Goal: Task Accomplishment & Management: Manage account settings

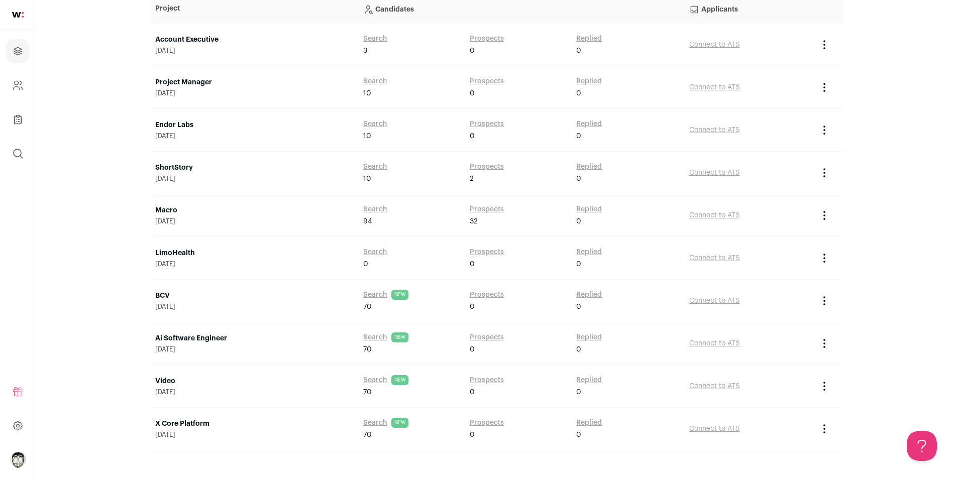
scroll to position [123, 0]
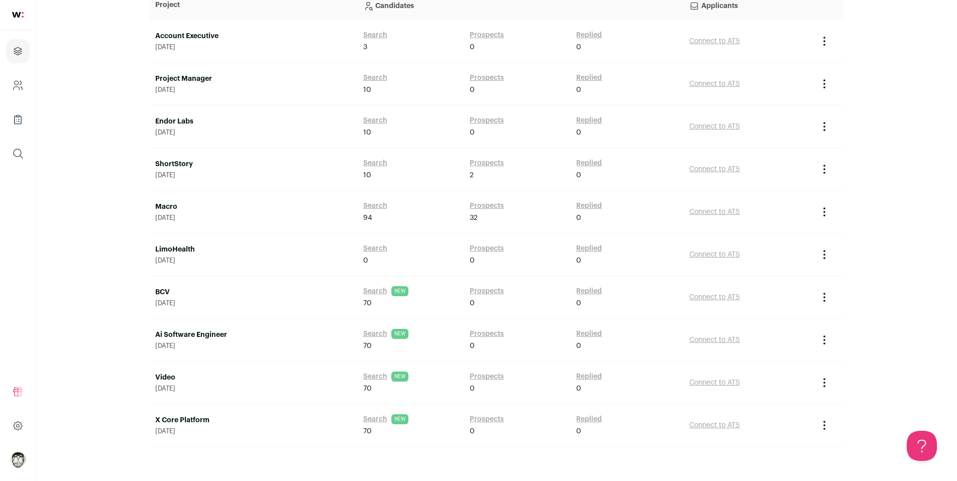
click at [22, 463] on img "Open dropdown" at bounding box center [18, 460] width 16 height 16
click at [17, 422] on icon at bounding box center [18, 425] width 9 height 9
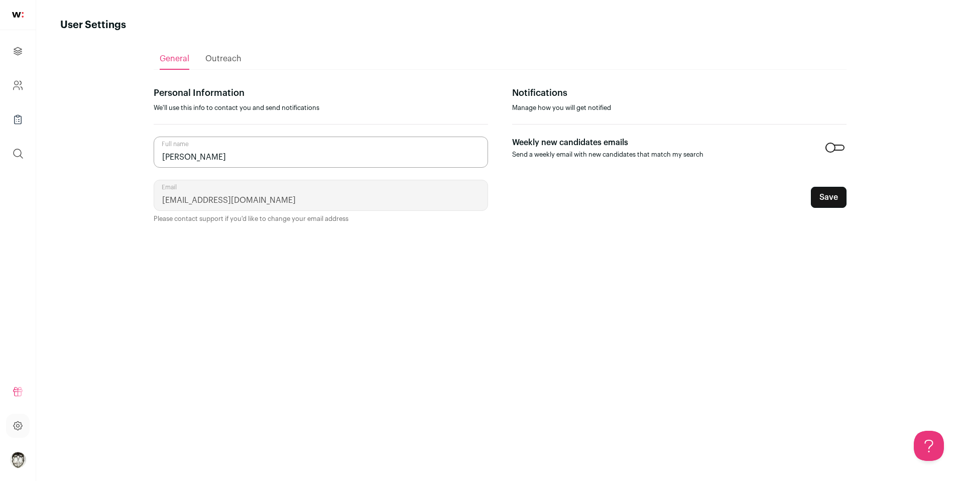
click at [14, 404] on ul "Refer and earn $ User Settings Cookie Preferences Logout" at bounding box center [18, 426] width 36 height 110
click at [17, 397] on icon at bounding box center [18, 392] width 12 height 12
click at [20, 8] on link at bounding box center [18, 15] width 36 height 30
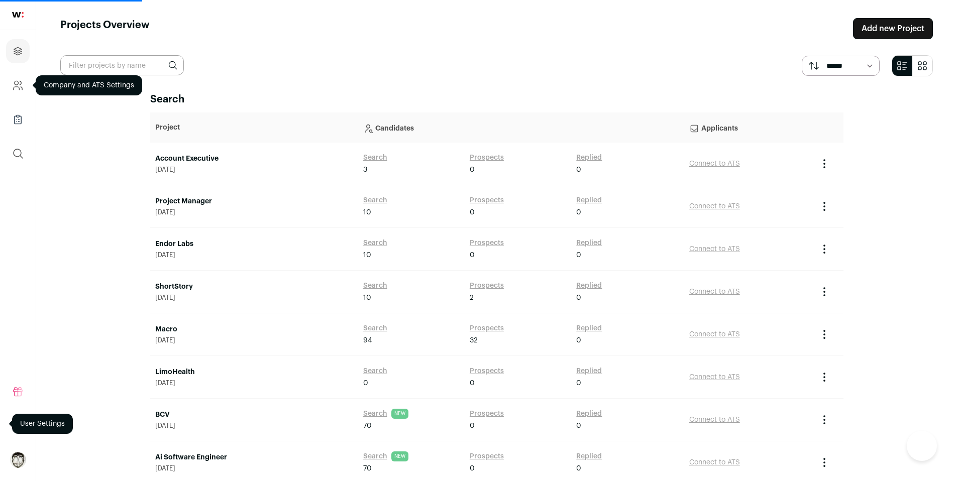
click at [17, 87] on icon "Company and ATS Settings" at bounding box center [17, 88] width 6 height 3
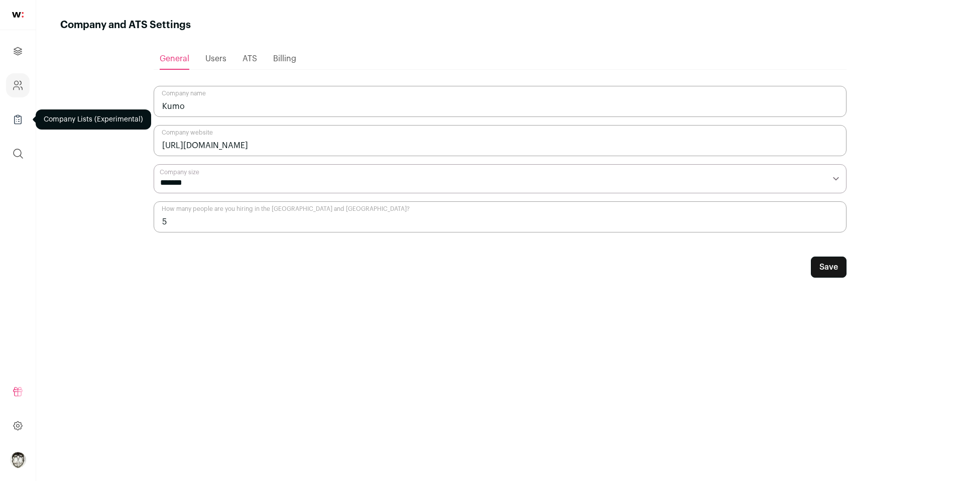
click at [20, 115] on icon "Company Lists" at bounding box center [18, 119] width 12 height 12
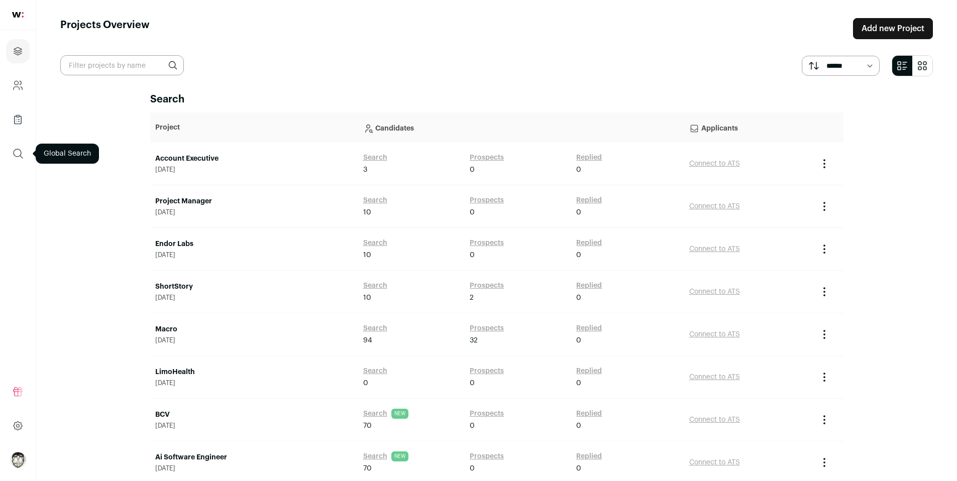
click at [19, 144] on button "submit" at bounding box center [18, 154] width 24 height 24
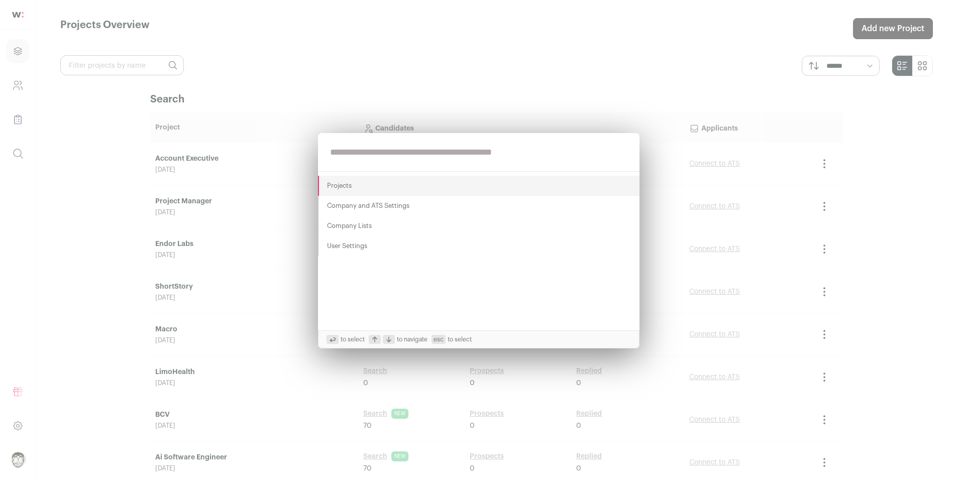
click at [25, 392] on div "Projects Company and ATS Settings Company Lists User Settings to select to navi…" at bounding box center [478, 240] width 957 height 481
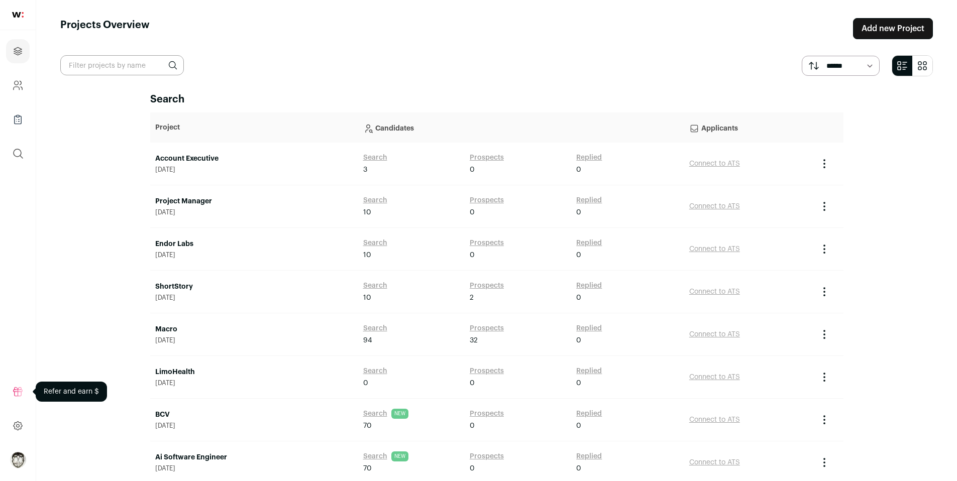
click at [19, 394] on icon at bounding box center [18, 392] width 12 height 12
click at [19, 428] on icon at bounding box center [18, 425] width 9 height 9
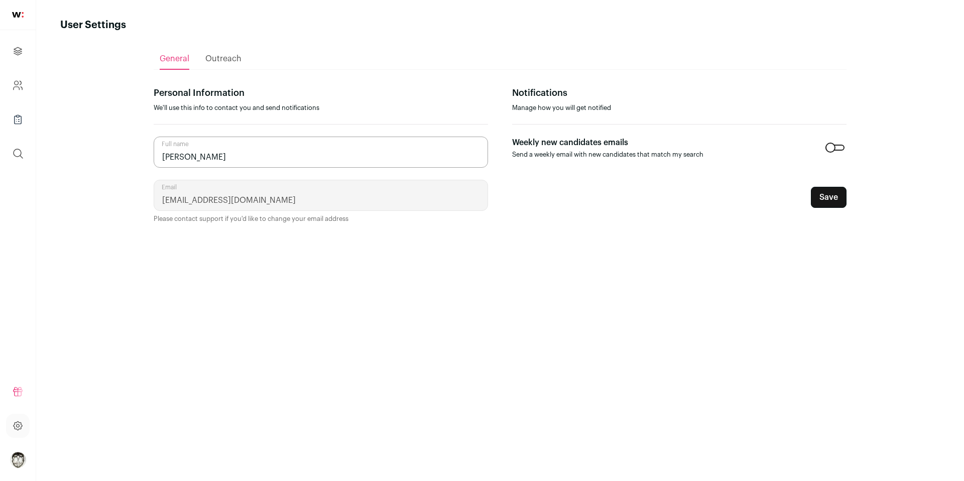
click at [20, 455] on img "Open dropdown" at bounding box center [18, 460] width 16 height 16
click at [19, 458] on img "Open dropdown" at bounding box center [18, 460] width 16 height 16
click at [19, 429] on icon at bounding box center [18, 425] width 9 height 9
click at [220, 66] on div "Outreach" at bounding box center [223, 59] width 36 height 20
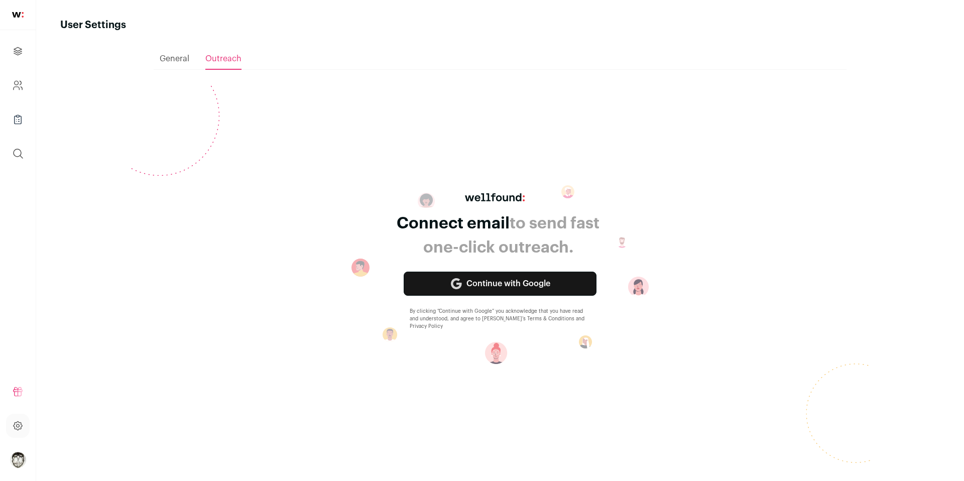
click at [190, 61] on ul "General Outreach" at bounding box center [500, 59] width 693 height 22
click at [15, 14] on img at bounding box center [18, 15] width 12 height 6
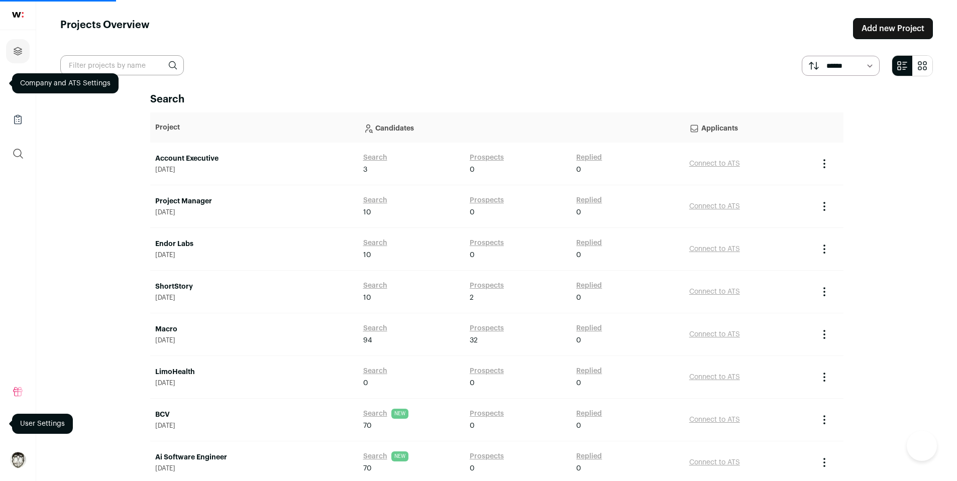
scroll to position [64, 0]
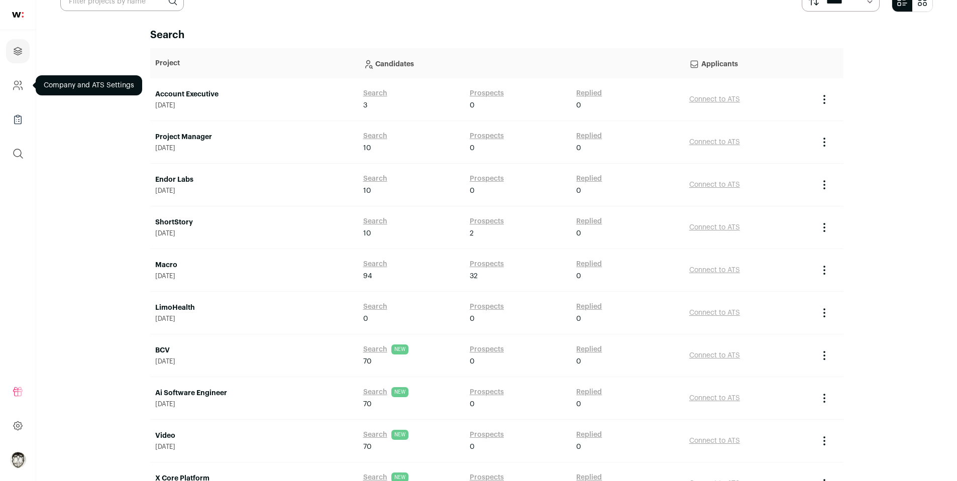
click at [14, 79] on icon "Company and ATS Settings" at bounding box center [18, 85] width 12 height 12
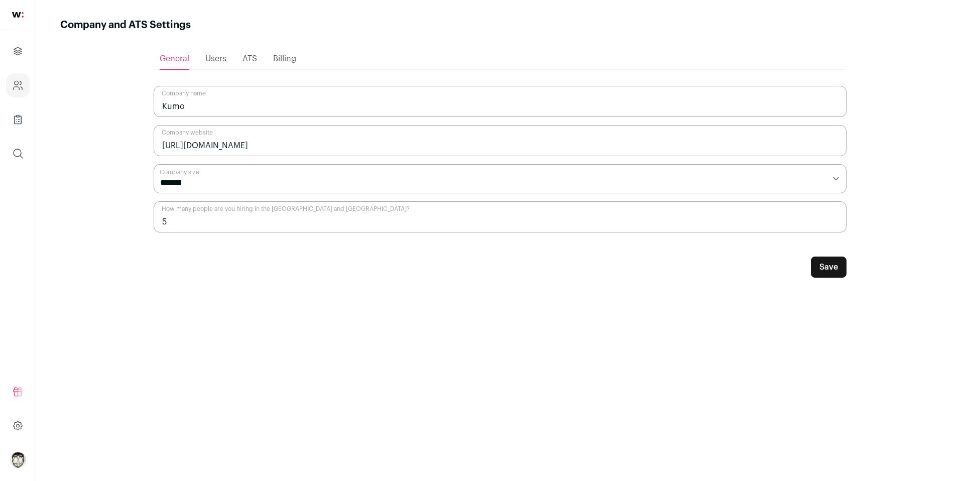
click at [293, 52] on div "Billing" at bounding box center [284, 59] width 23 height 20
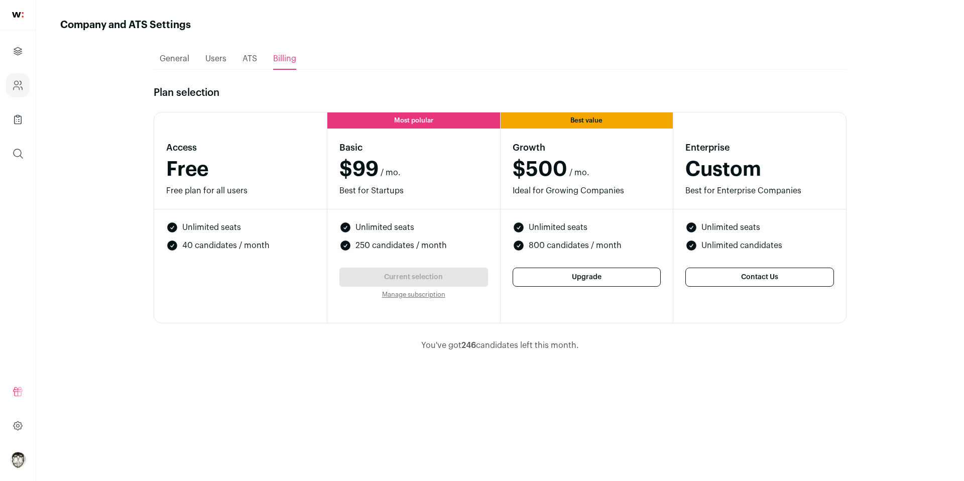
click at [421, 295] on link "Manage subscription" at bounding box center [413, 294] width 63 height 7
